Goal: Task Accomplishment & Management: Manage account settings

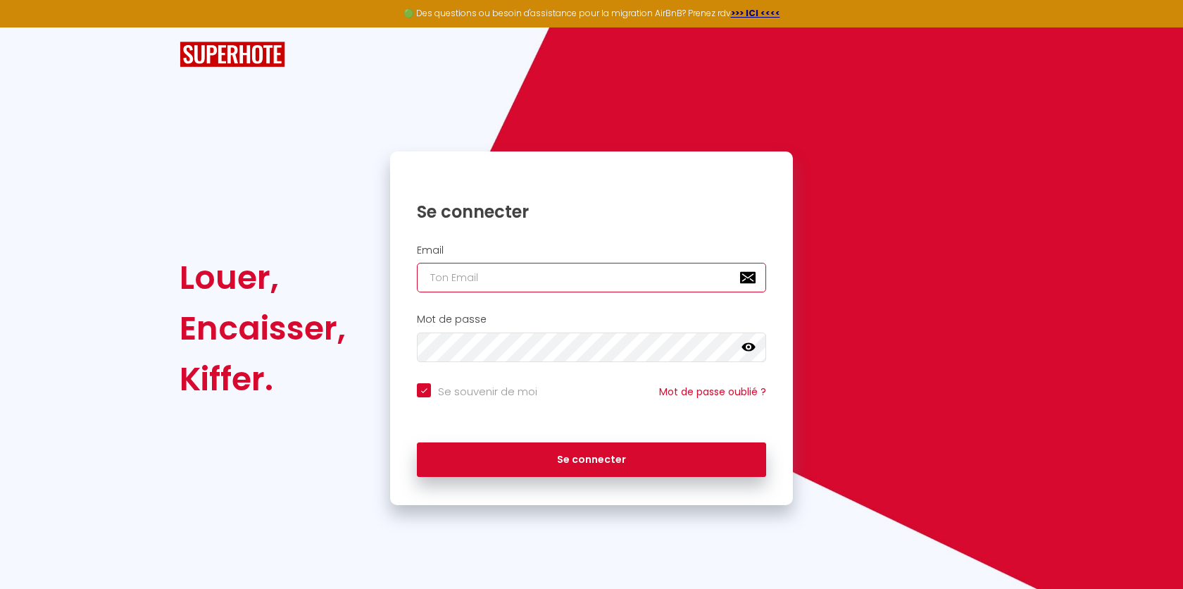
type input "[EMAIL_ADDRESS][DOMAIN_NAME]"
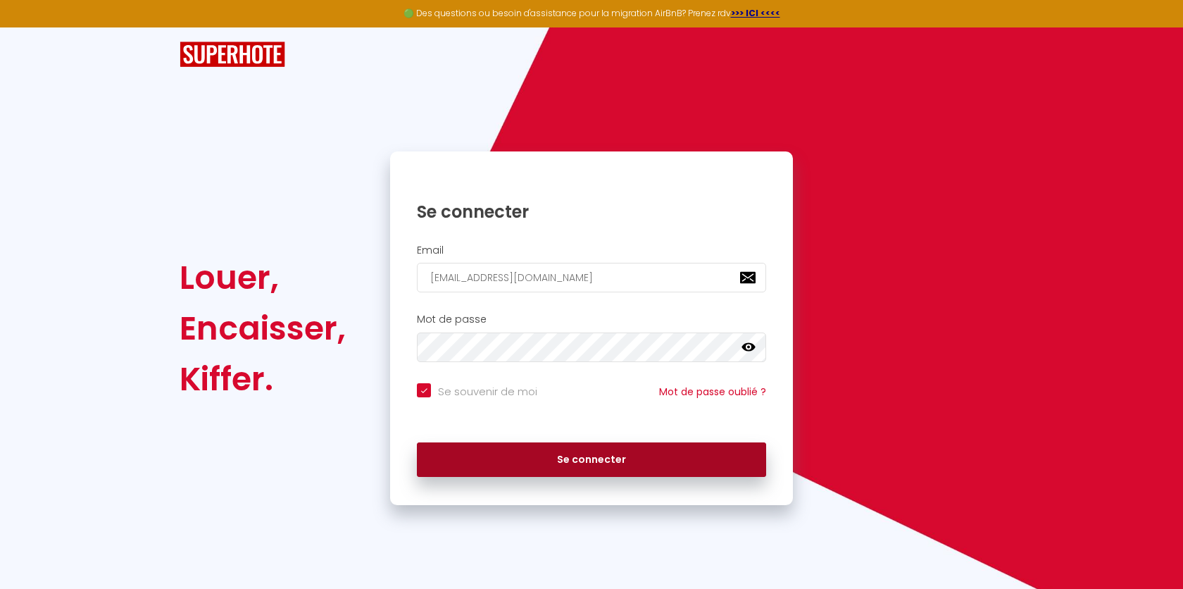
click at [521, 465] on button "Se connecter" at bounding box center [591, 459] width 349 height 35
checkbox input "true"
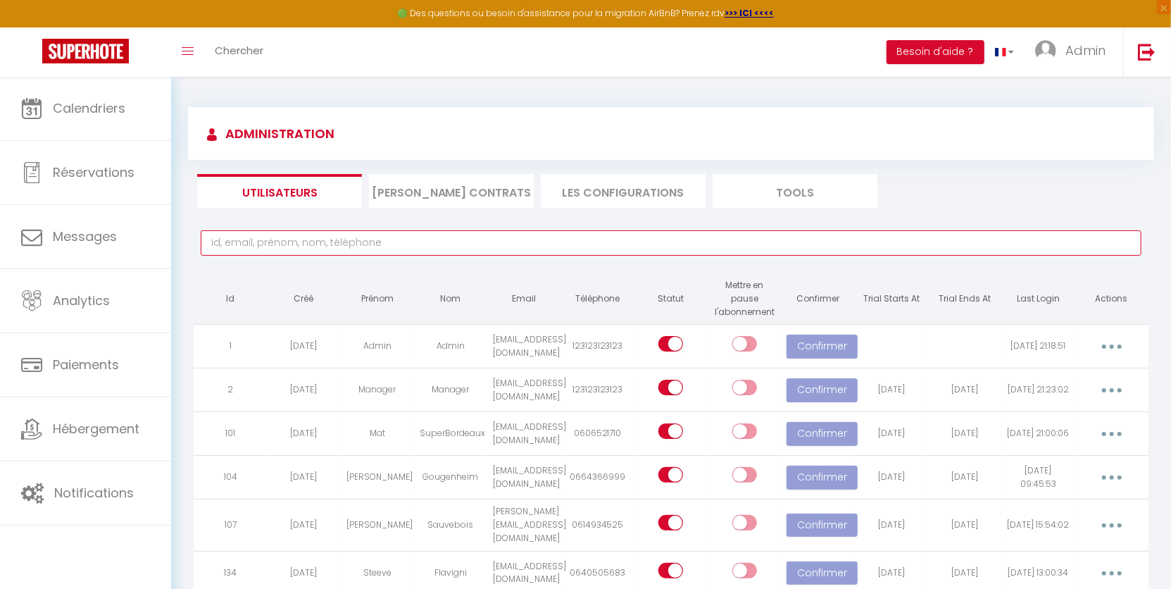
click at [378, 249] on input "text" at bounding box center [671, 242] width 941 height 25
paste input "[EMAIL_ADDRESS][DOMAIN_NAME]"
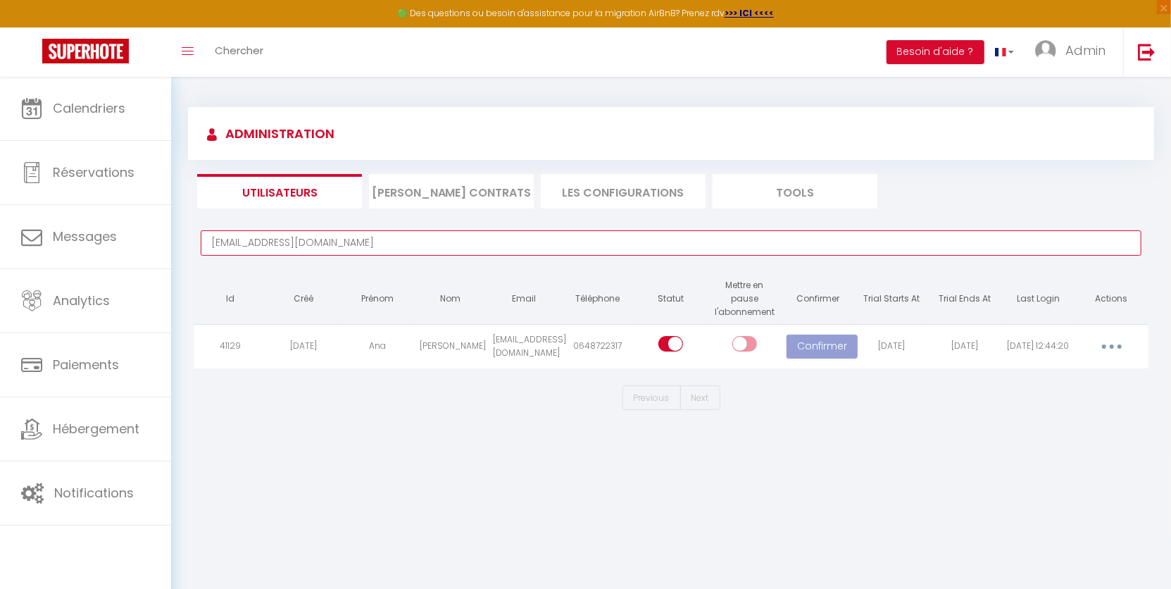
type input "[EMAIL_ADDRESS][DOMAIN_NAME]"
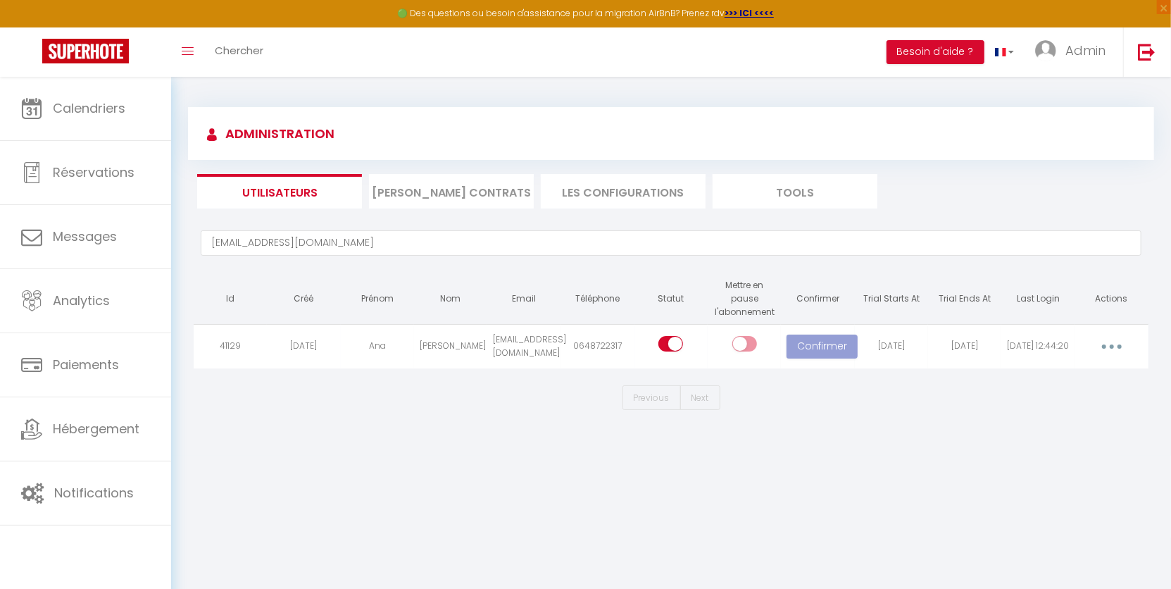
click at [1119, 346] on button "button" at bounding box center [1111, 346] width 39 height 23
click at [1083, 402] on link "Supprimer" at bounding box center [1075, 404] width 104 height 24
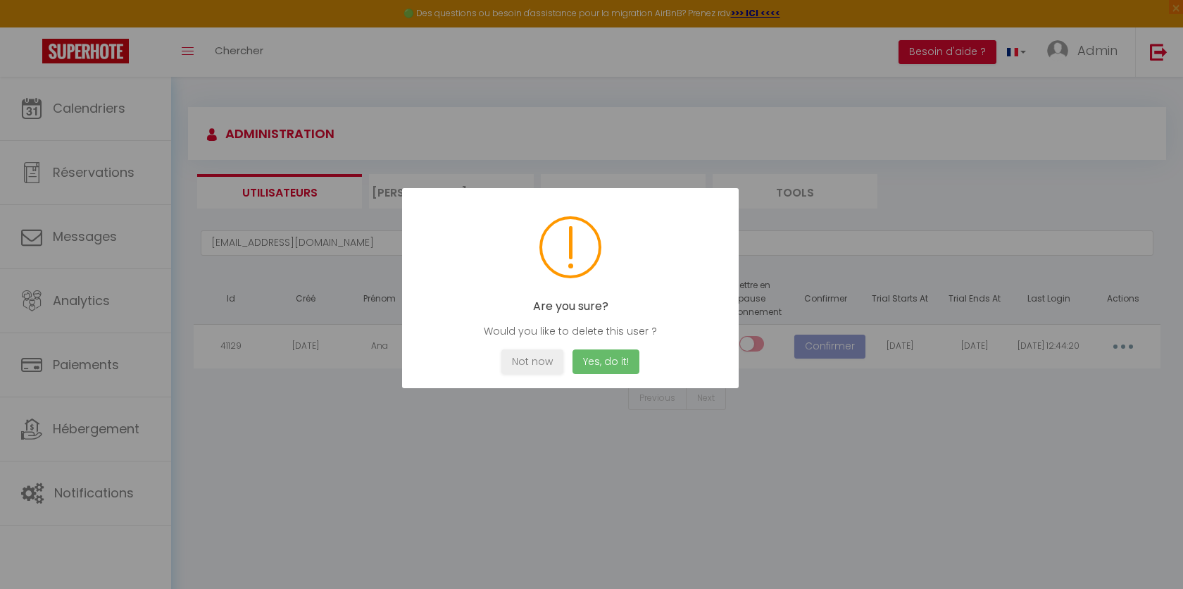
click at [592, 360] on button "Yes, do it!" at bounding box center [606, 361] width 67 height 25
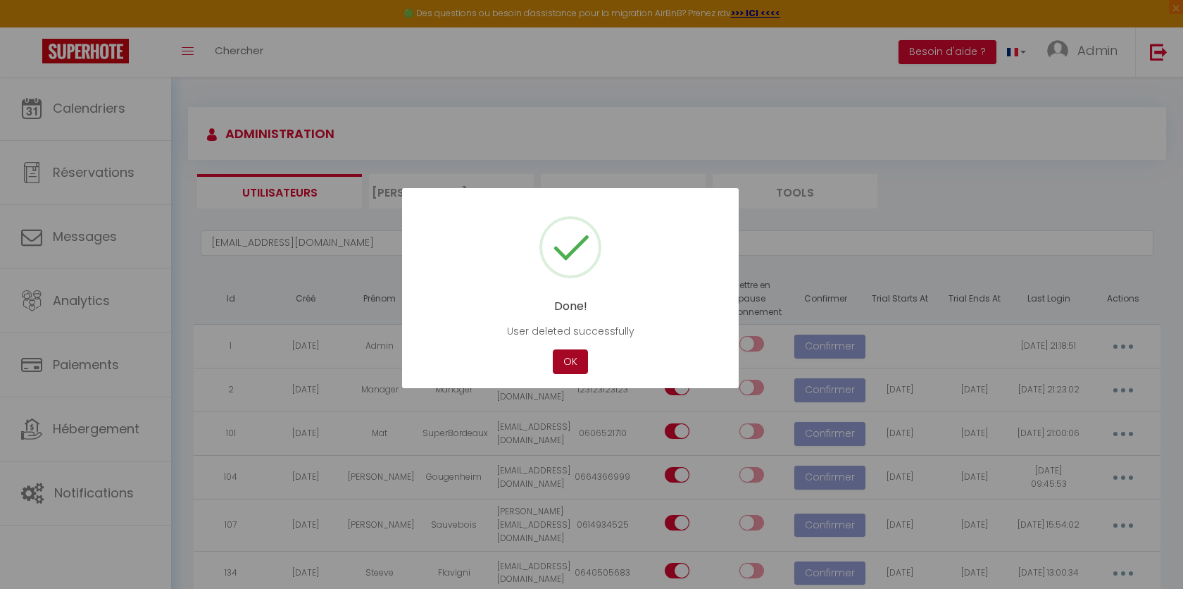
click at [567, 361] on button "OK" at bounding box center [570, 361] width 35 height 25
